Goal: Check status: Check status

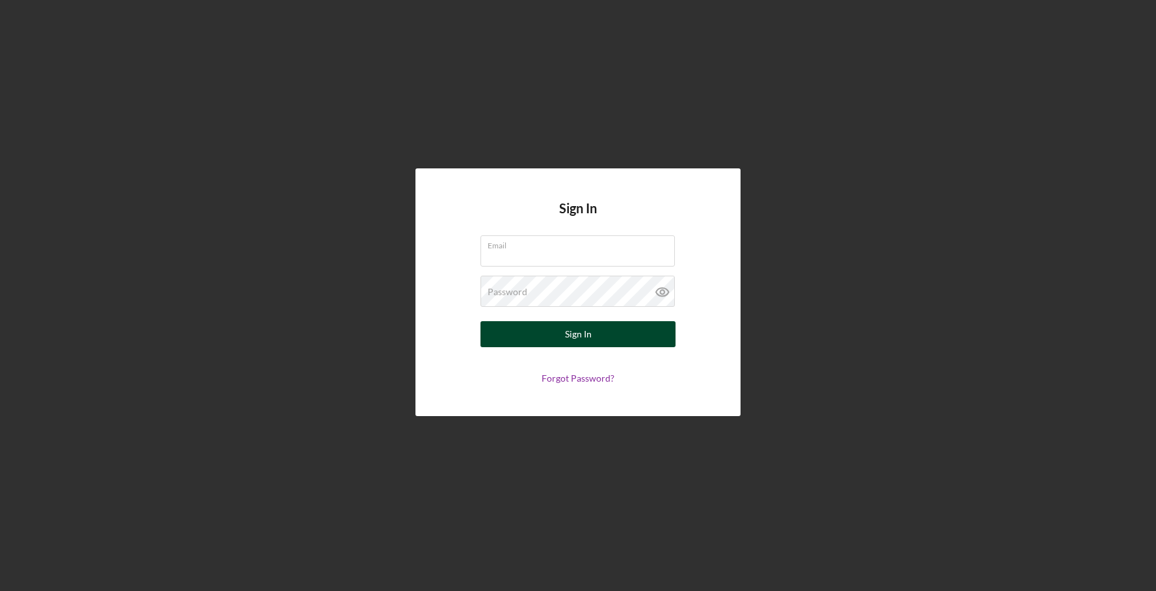
type input "[EMAIL_ADDRESS][DOMAIN_NAME]"
click at [577, 332] on div "Sign In" at bounding box center [578, 334] width 27 height 26
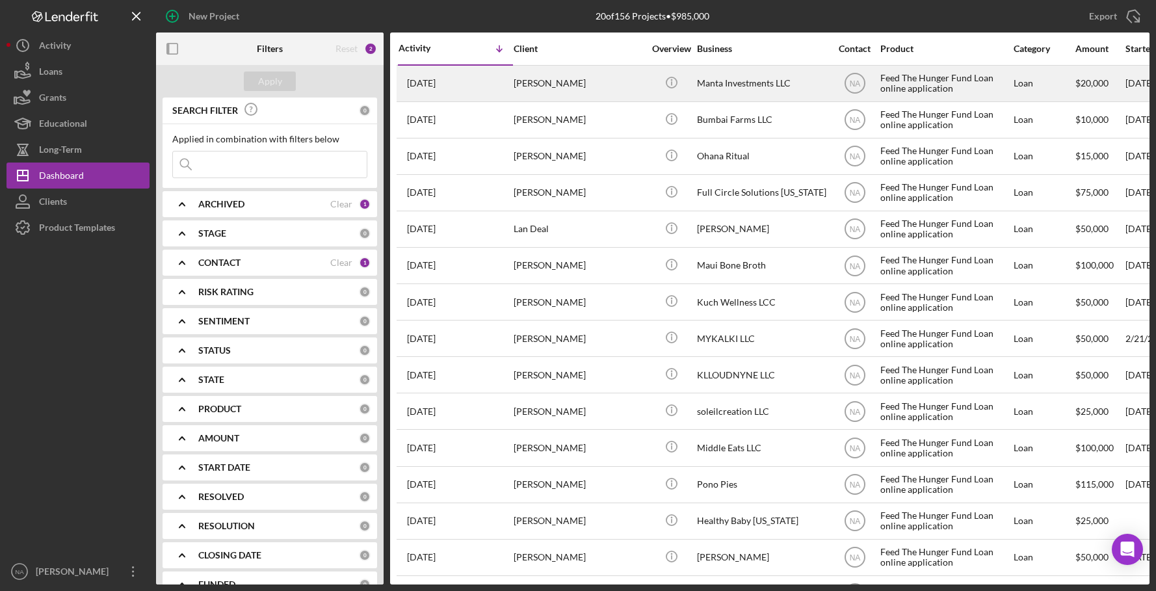
click at [608, 79] on div "[PERSON_NAME]" at bounding box center [579, 83] width 130 height 34
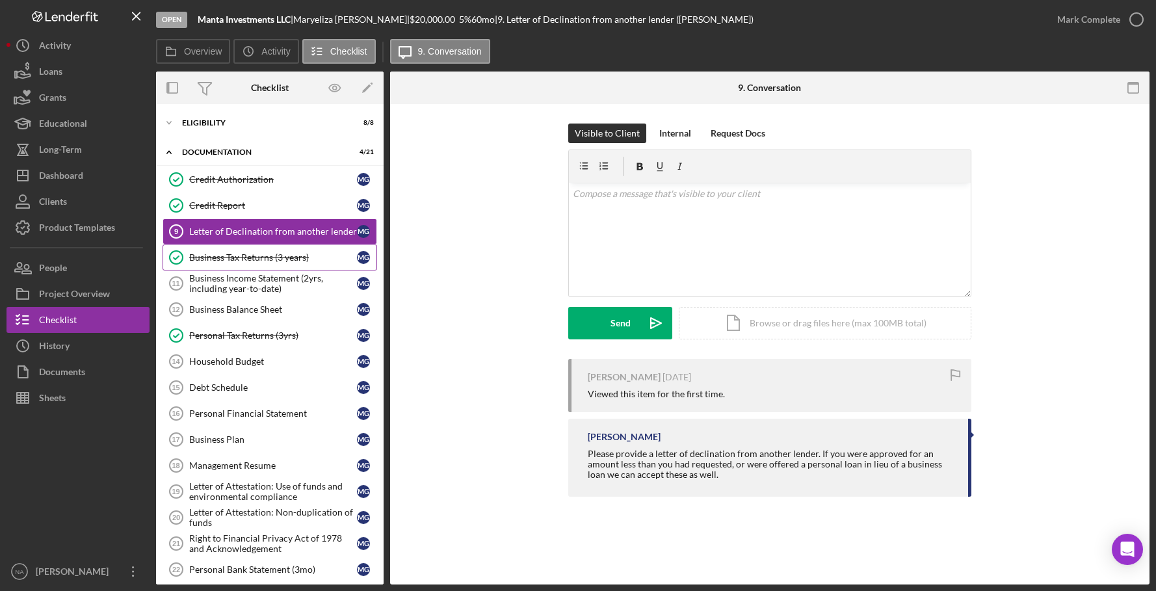
click at [220, 257] on div "Business Tax Returns (3 years)" at bounding box center [273, 257] width 168 height 10
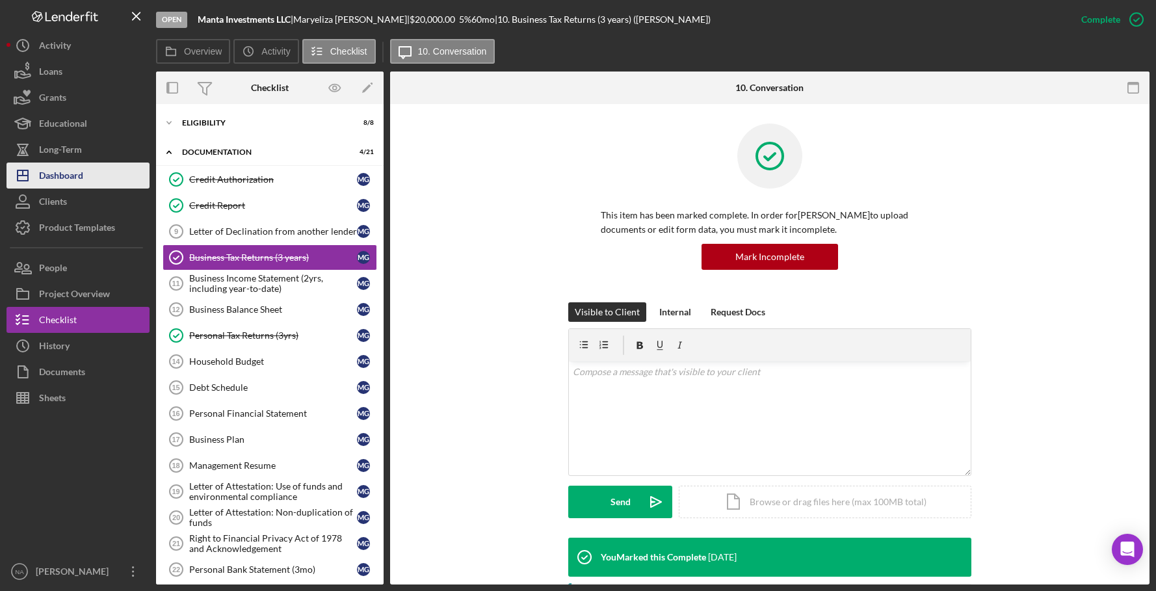
click at [90, 176] on button "Icon/Dashboard Dashboard" at bounding box center [78, 176] width 143 height 26
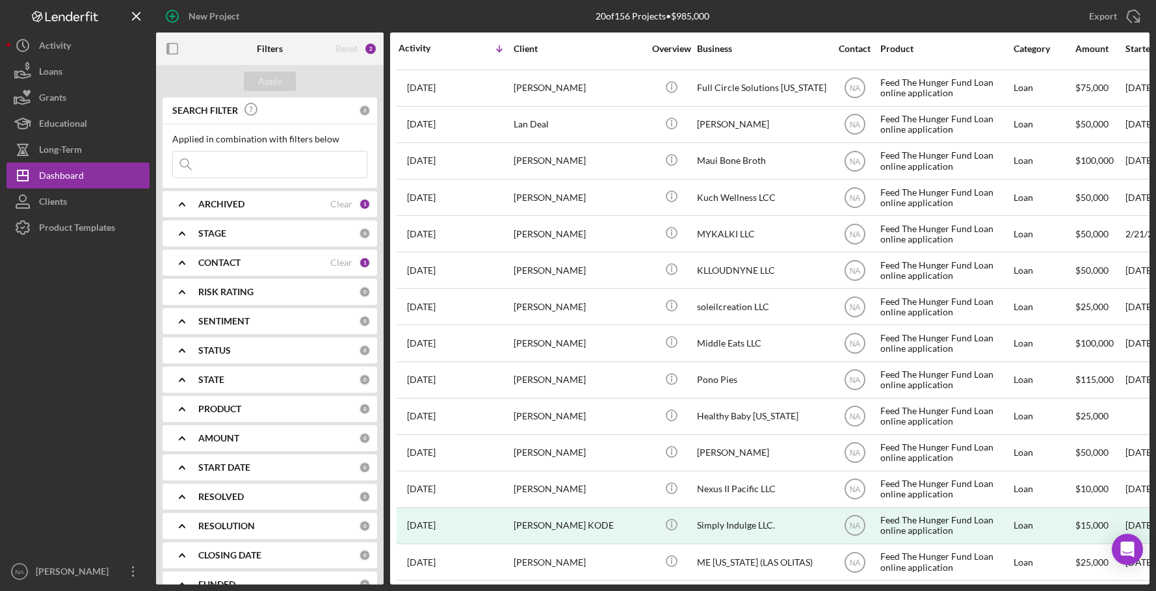
scroll to position [119, 0]
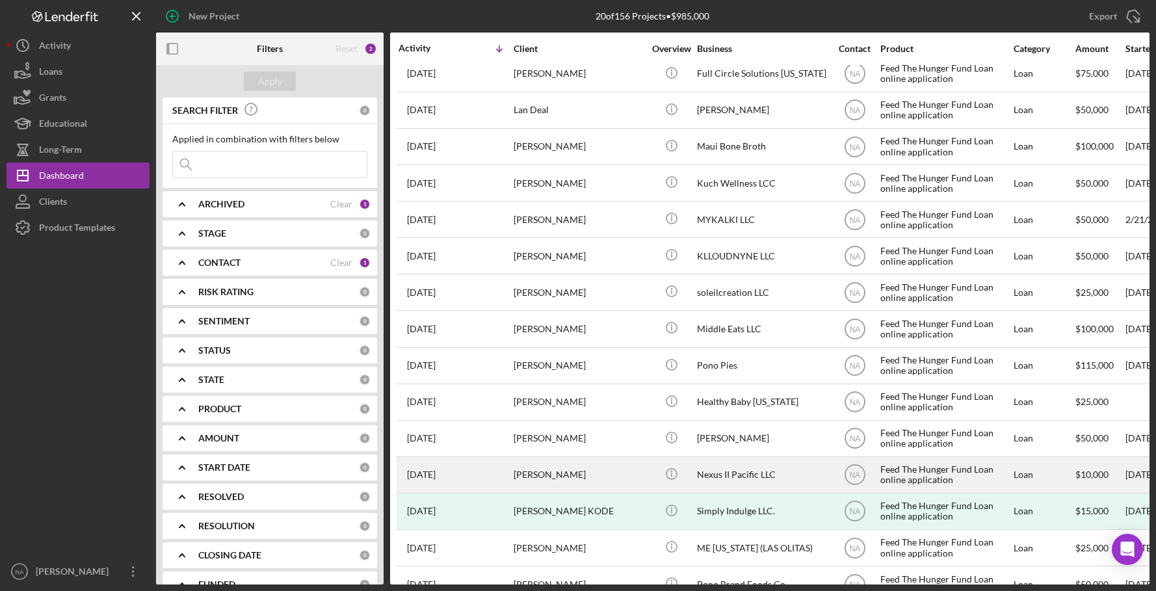
click at [614, 469] on div "[PERSON_NAME]" at bounding box center [579, 475] width 130 height 34
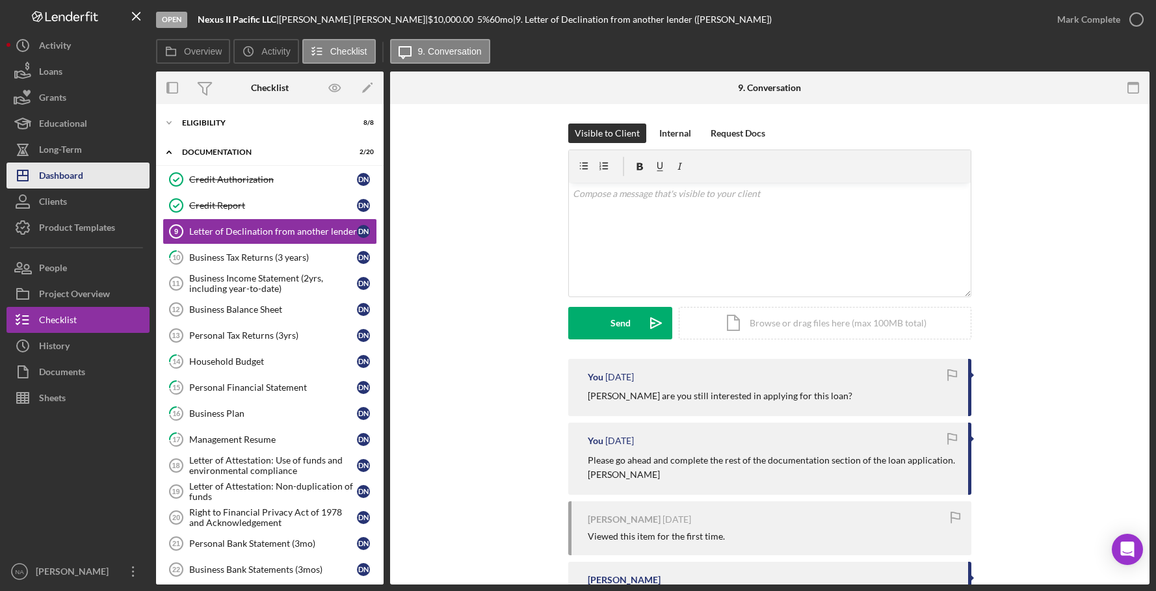
click at [92, 165] on button "Icon/Dashboard Dashboard" at bounding box center [78, 176] width 143 height 26
